Goal: Task Accomplishment & Management: Manage account settings

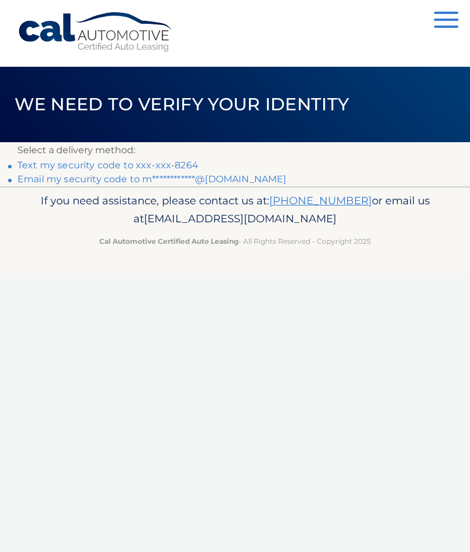
click at [158, 161] on link "Text my security code to xxx-xxx-8264" at bounding box center [107, 165] width 181 height 11
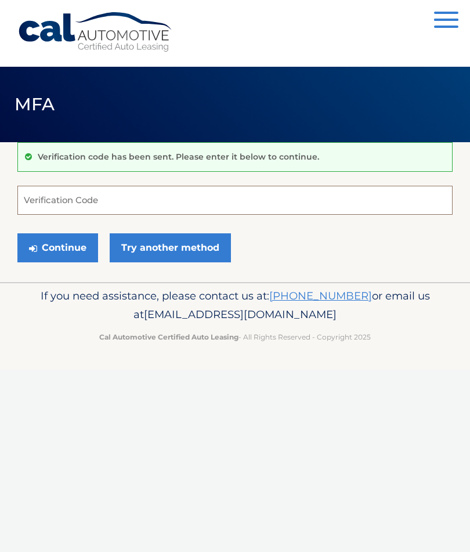
click at [153, 200] on input "Verification Code" at bounding box center [234, 200] width 435 height 29
type input "613651"
click at [57, 247] on button "Continue" at bounding box center [57, 247] width 81 height 29
click at [75, 247] on button "Continue" at bounding box center [57, 247] width 81 height 29
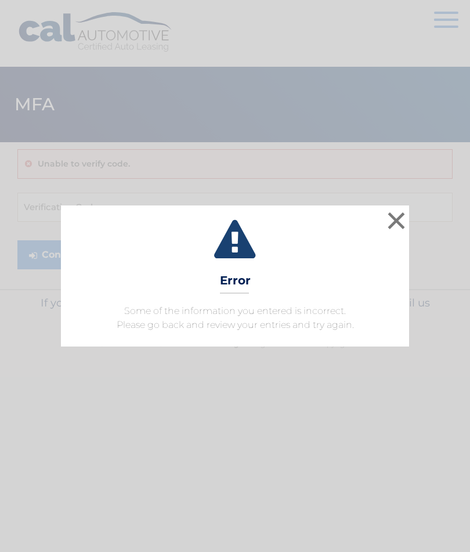
click at [403, 225] on button "×" at bounding box center [396, 220] width 23 height 23
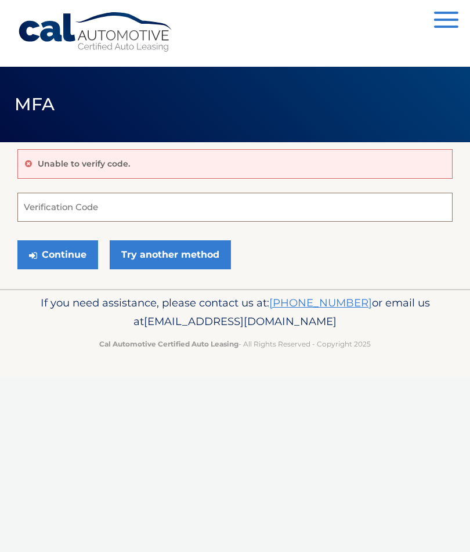
click at [55, 204] on input "Verification Code" at bounding box center [234, 207] width 435 height 29
type input "613651"
click at [66, 254] on button "Continue" at bounding box center [57, 254] width 81 height 29
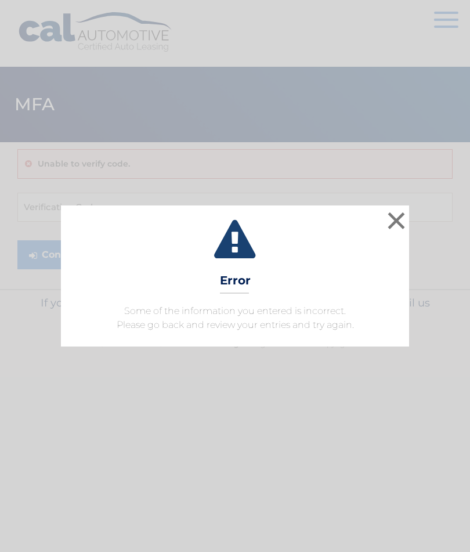
click at [407, 221] on button "×" at bounding box center [396, 220] width 23 height 23
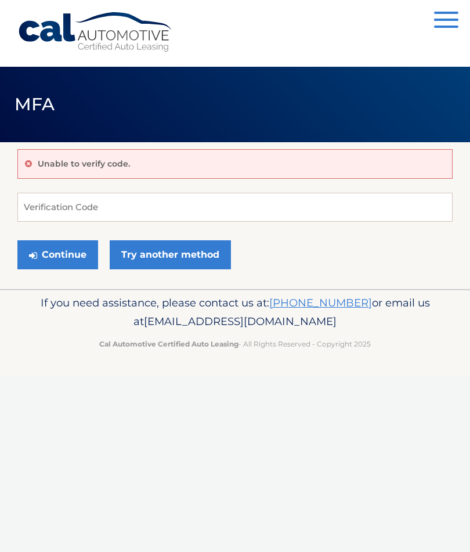
click at [191, 261] on link "Try another method" at bounding box center [170, 254] width 121 height 29
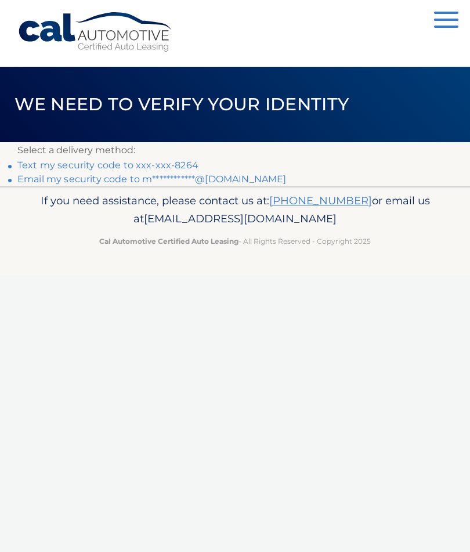
click at [58, 164] on link "Text my security code to xxx-xxx-8264" at bounding box center [107, 165] width 181 height 11
click at [224, 182] on link "**********" at bounding box center [151, 179] width 269 height 11
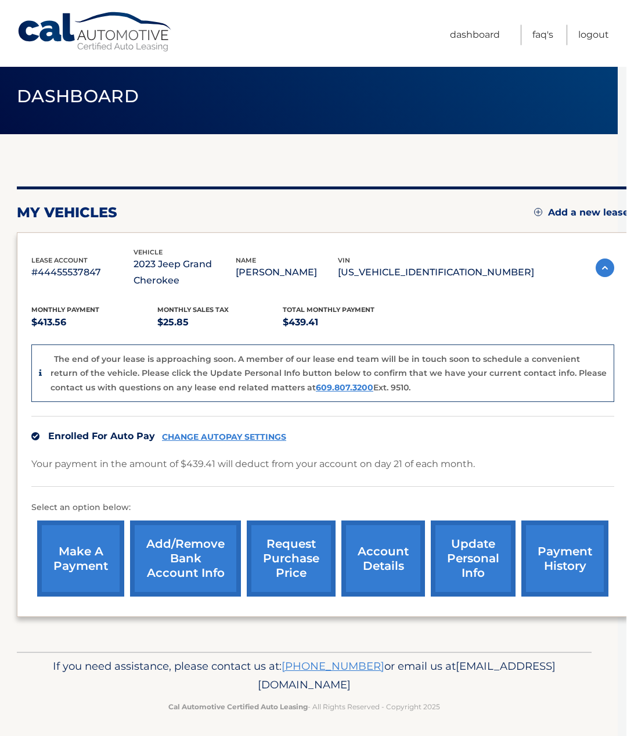
scroll to position [8, 9]
click at [389, 562] on link "account details" at bounding box center [384, 558] width 84 height 76
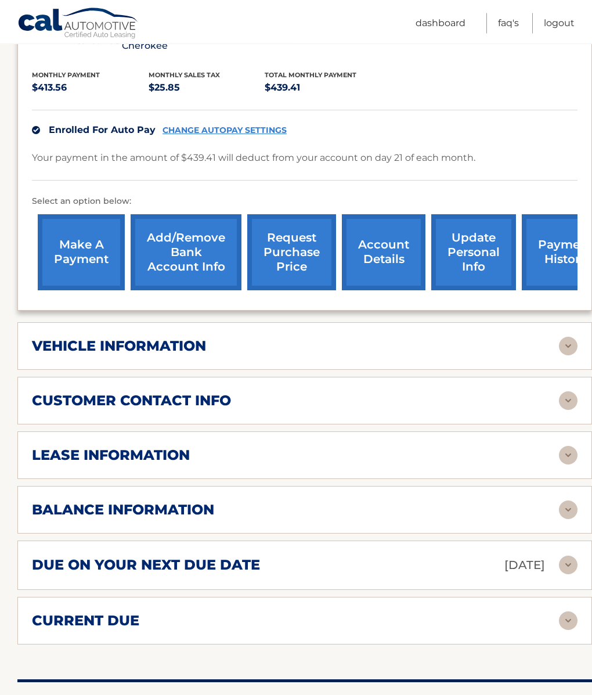
scroll to position [263, 0]
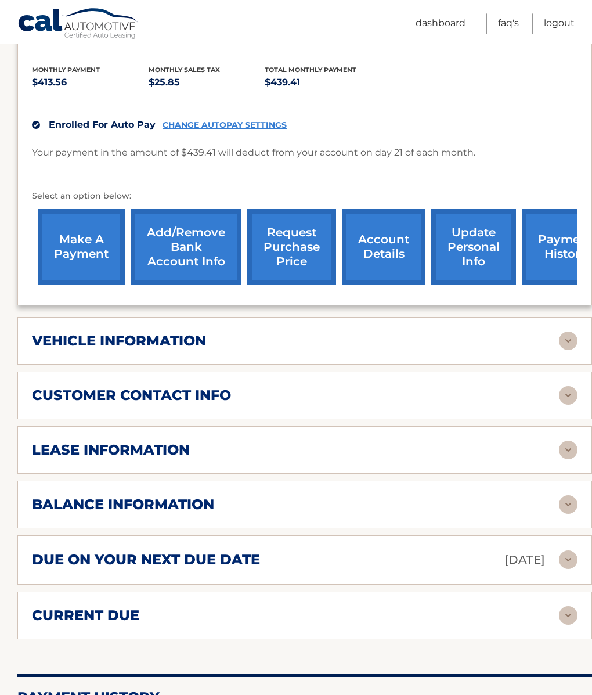
click at [566, 506] on img at bounding box center [568, 504] width 19 height 19
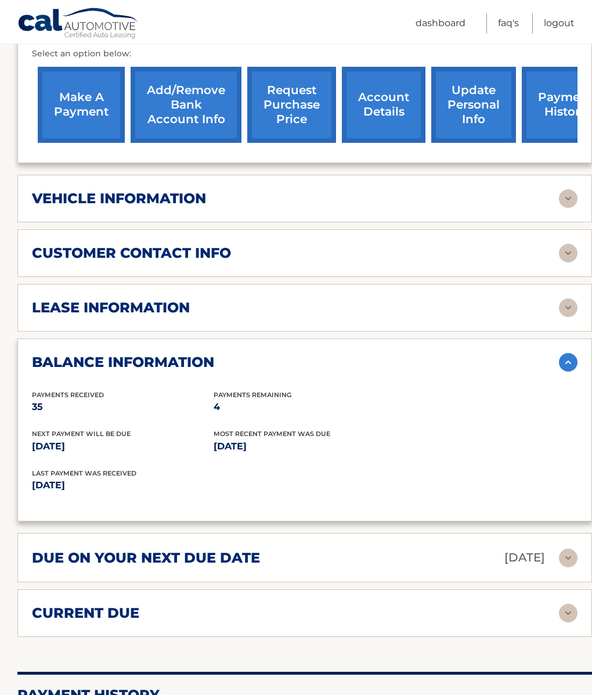
scroll to position [407, 0]
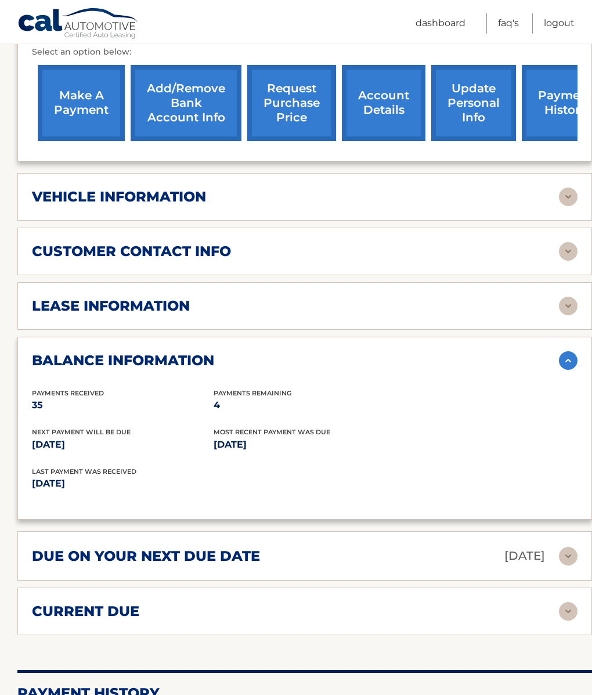
click at [572, 309] on img at bounding box center [568, 306] width 19 height 19
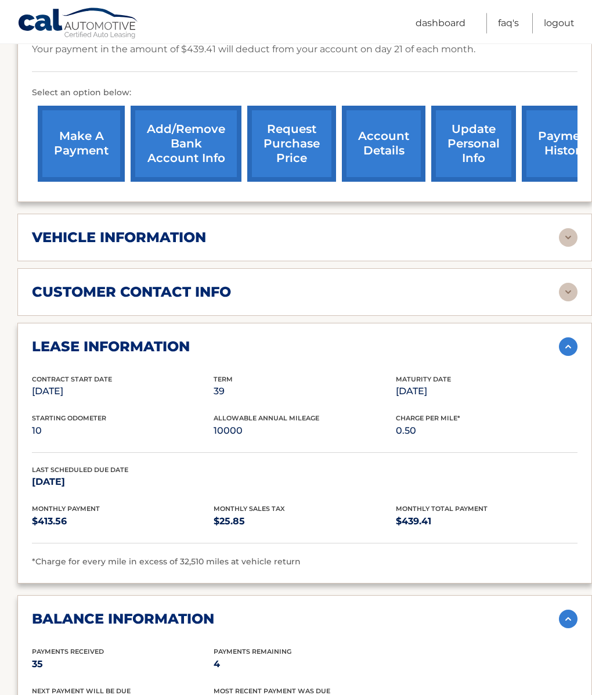
scroll to position [366, 0]
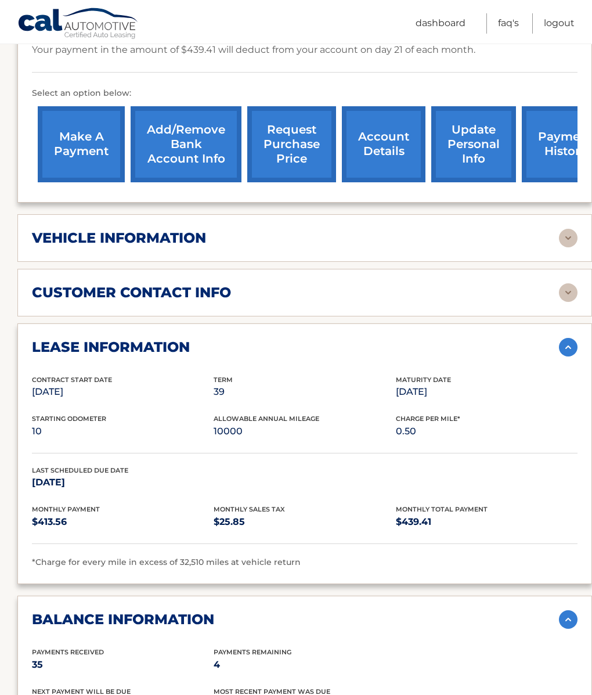
click at [566, 244] on img at bounding box center [568, 238] width 19 height 19
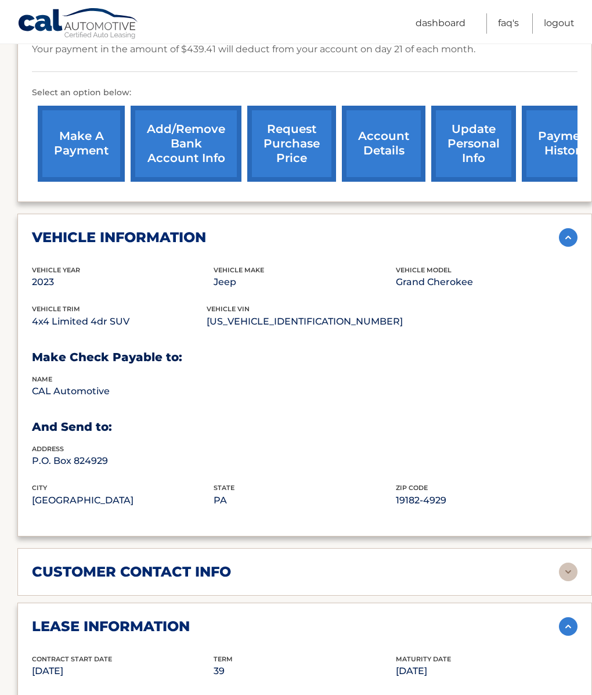
click at [302, 143] on link "request purchase price" at bounding box center [291, 144] width 89 height 76
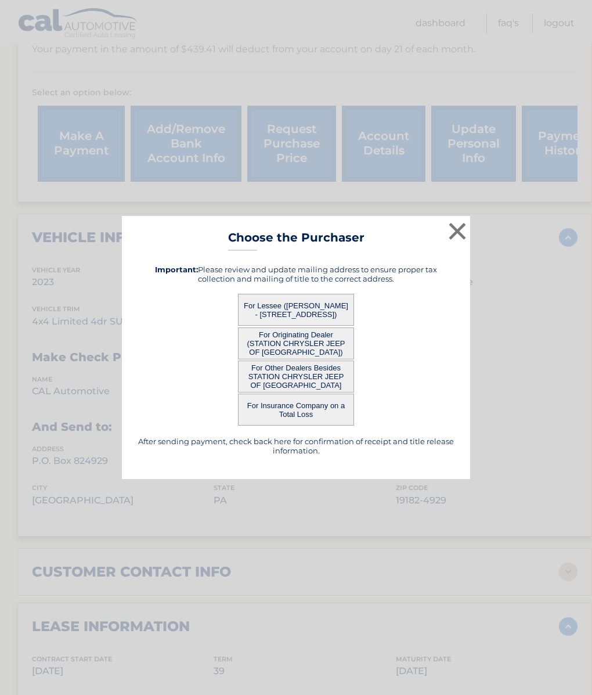
click at [458, 233] on button "×" at bounding box center [457, 230] width 23 height 23
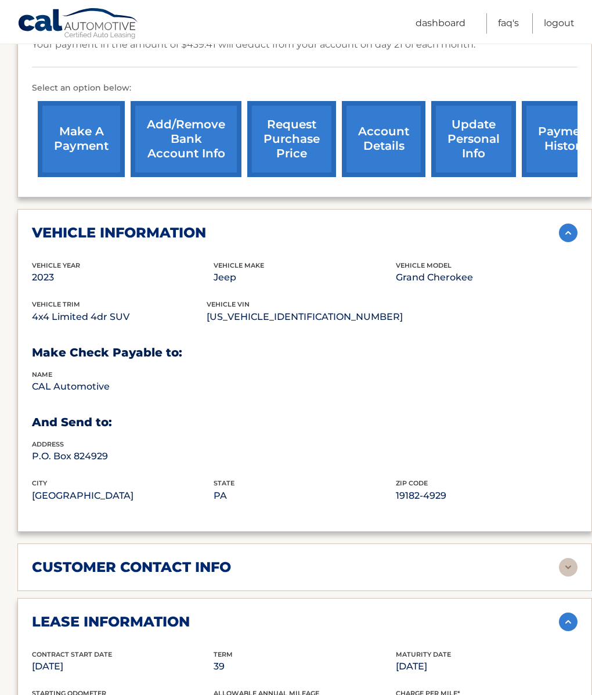
scroll to position [372, 0]
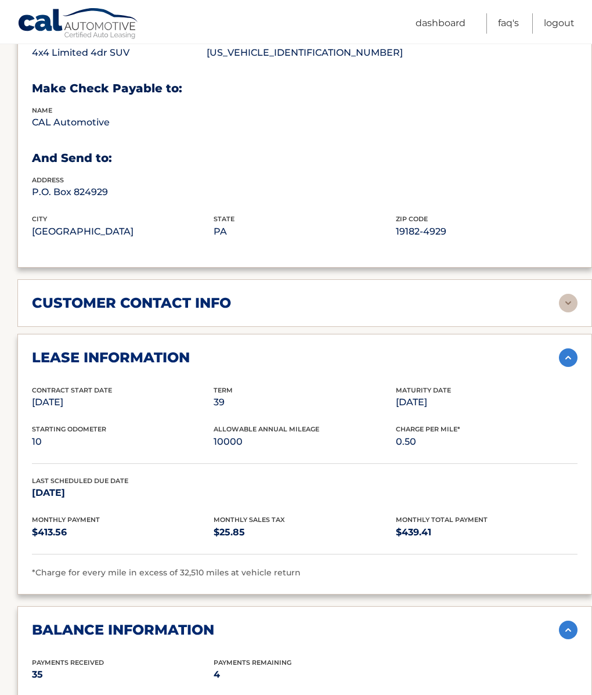
click at [571, 304] on img at bounding box center [568, 303] width 19 height 19
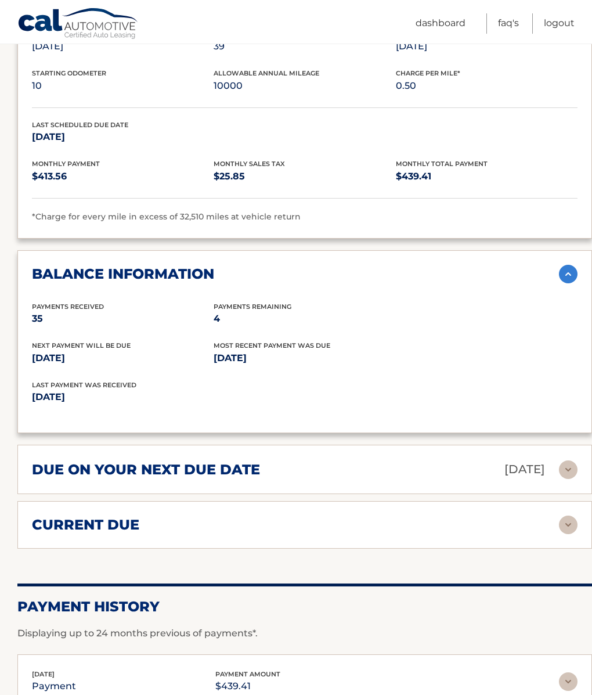
scroll to position [1220, 0]
click at [571, 466] on img at bounding box center [568, 469] width 19 height 19
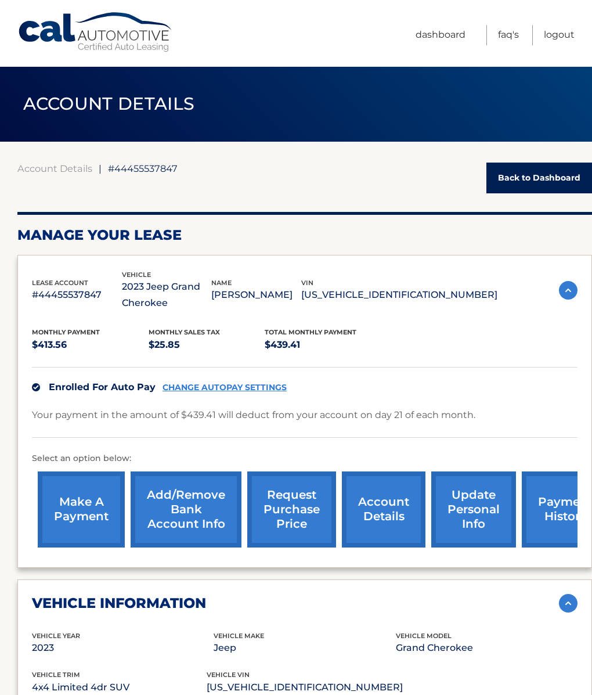
scroll to position [0, 0]
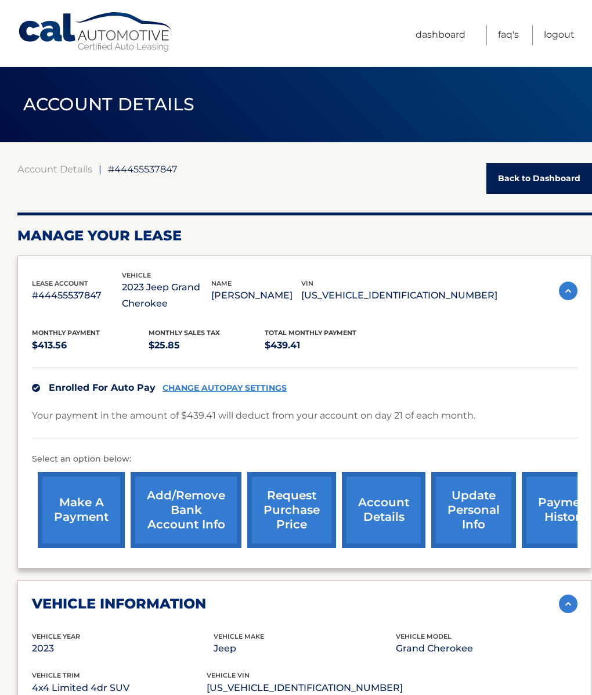
click at [510, 36] on link "FAQ's" at bounding box center [508, 35] width 21 height 20
